Goal: Navigation & Orientation: Find specific page/section

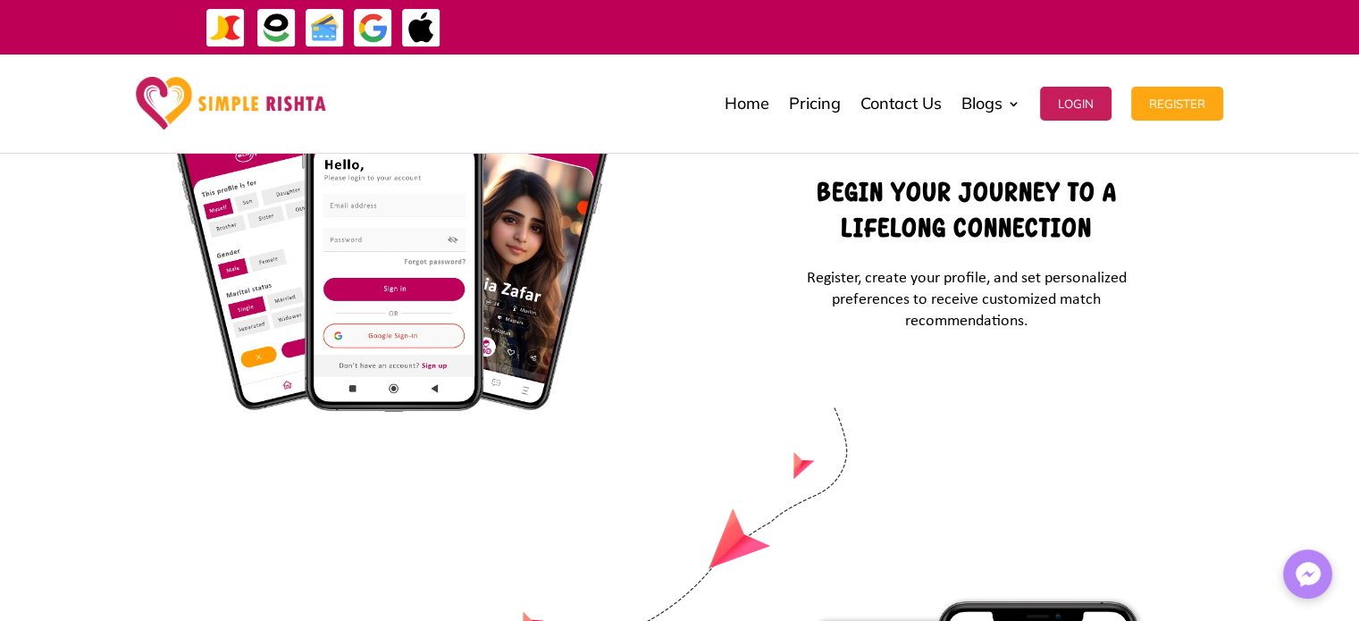
scroll to position [5917, 0]
